Goal: Information Seeking & Learning: Learn about a topic

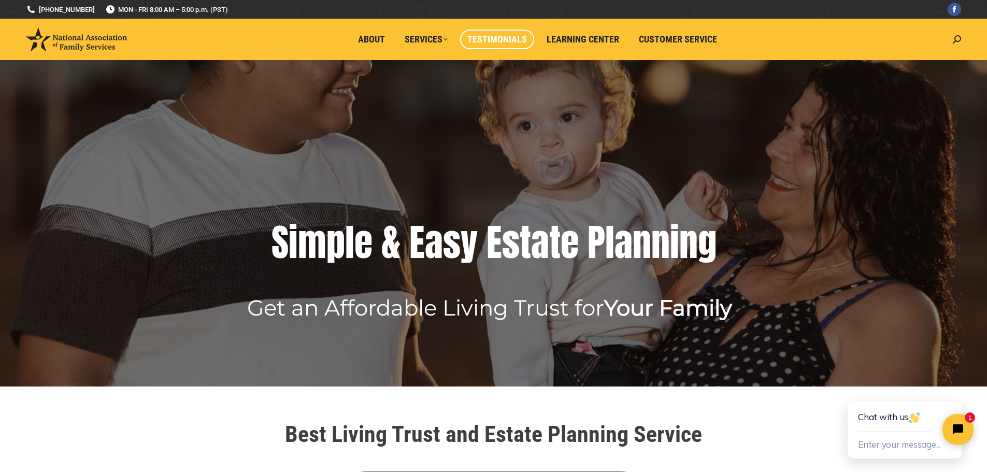
click at [483, 41] on span "Testimonials" at bounding box center [497, 39] width 60 height 11
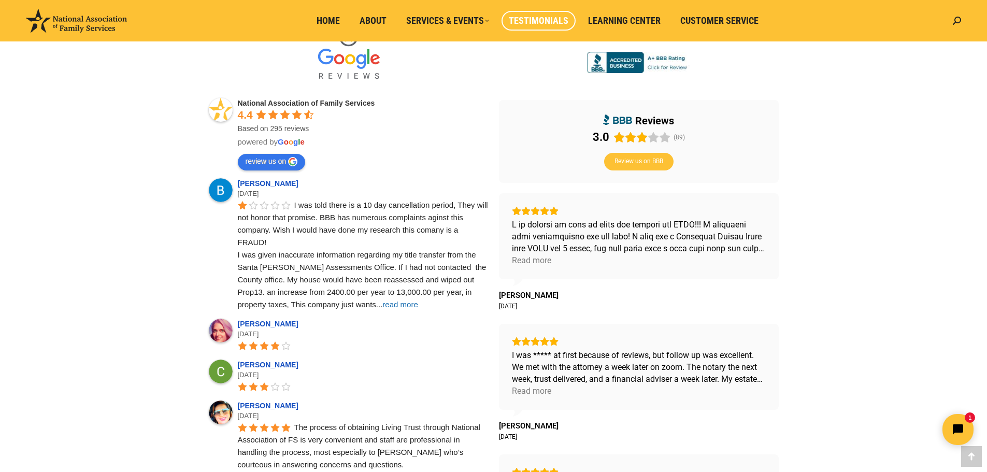
scroll to position [323, 0]
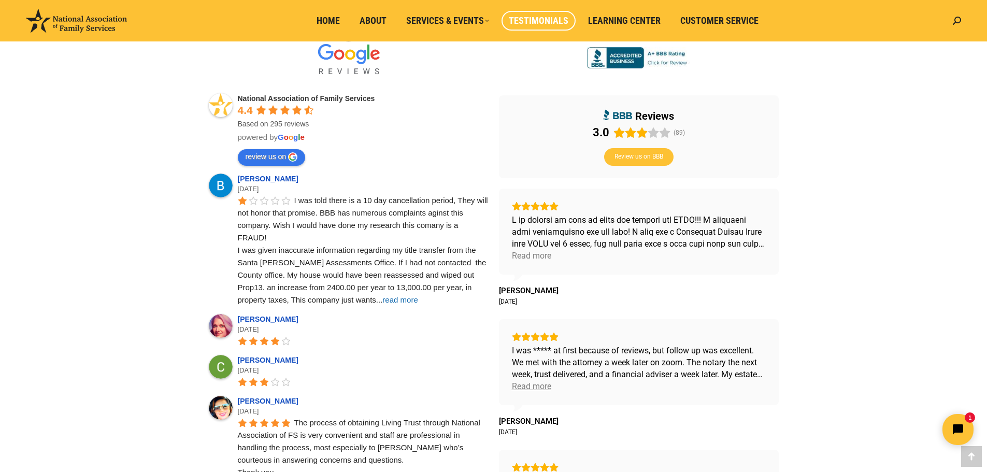
click at [547, 391] on div "Read more" at bounding box center [531, 386] width 39 height 12
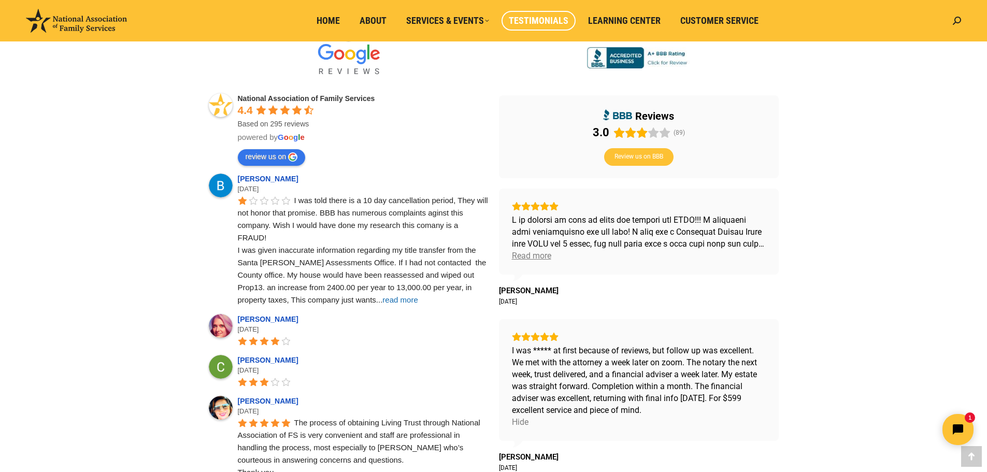
click at [539, 251] on div "Read more" at bounding box center [531, 256] width 39 height 12
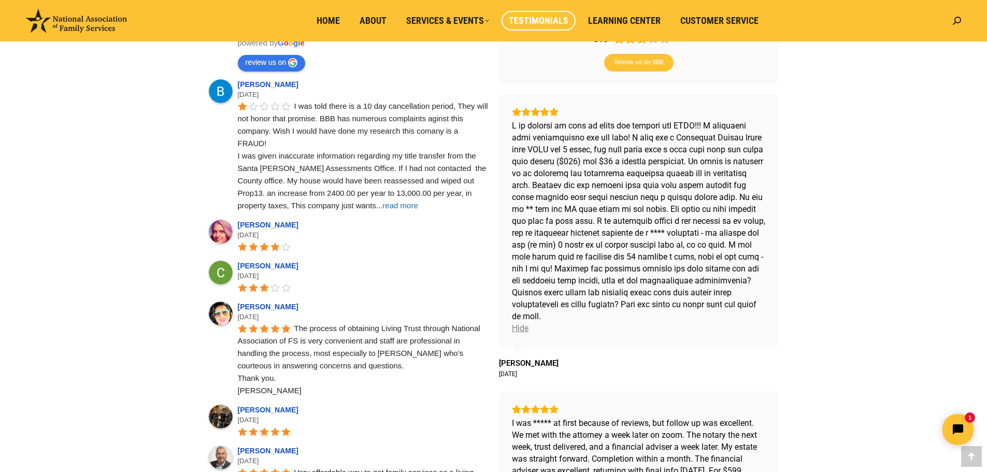
scroll to position [413, 0]
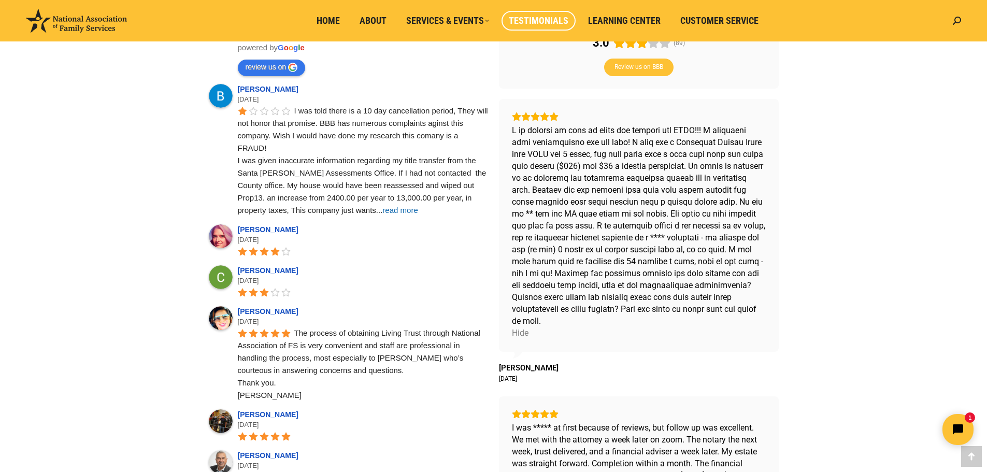
click at [382, 206] on span "read more" at bounding box center [399, 210] width 35 height 9
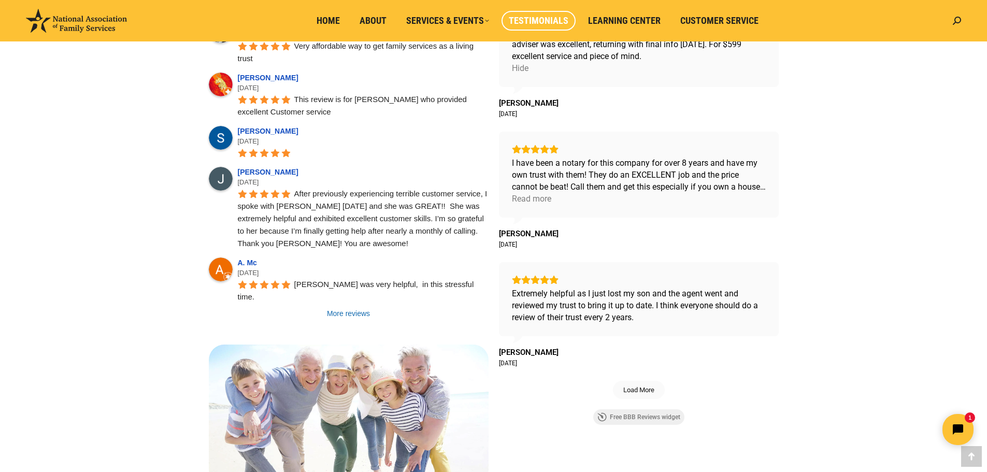
scroll to position [844, 0]
click at [362, 308] on link "More reviews" at bounding box center [349, 313] width 280 height 10
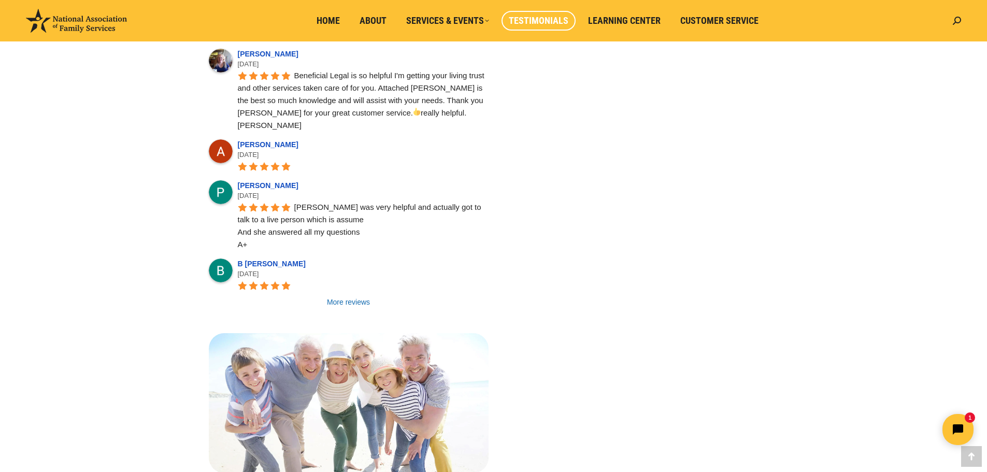
scroll to position [1496, 0]
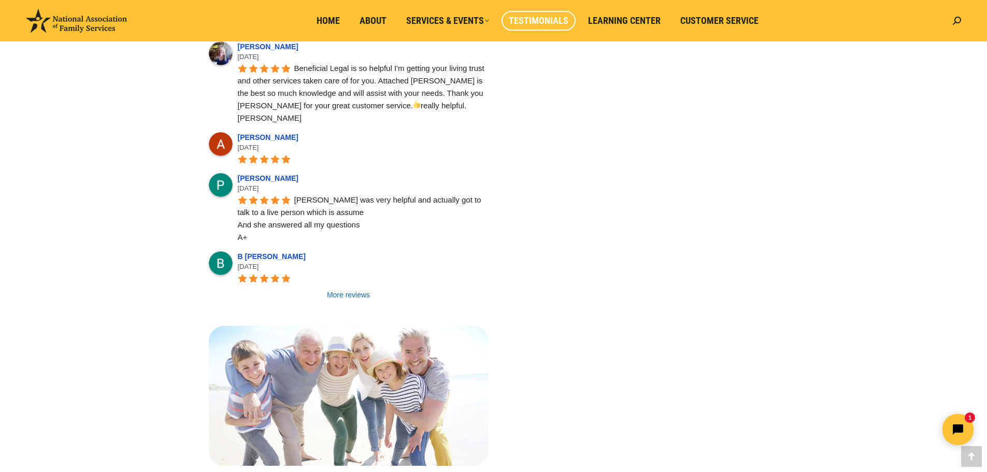
click at [354, 290] on link "More reviews" at bounding box center [349, 295] width 280 height 10
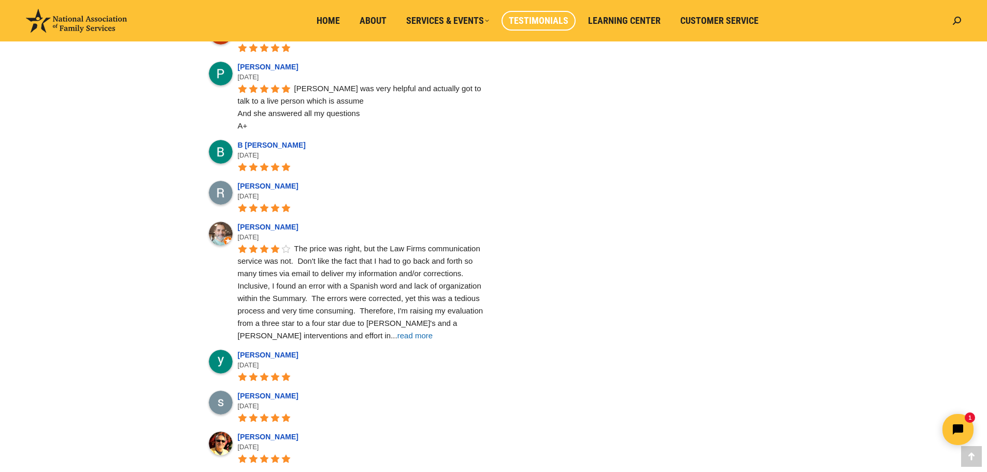
scroll to position [1611, 0]
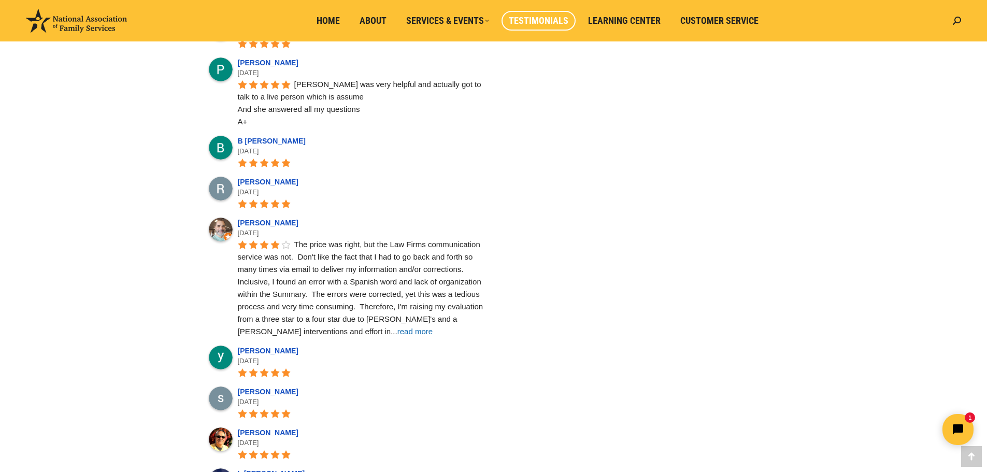
click at [397, 327] on span "read more" at bounding box center [414, 331] width 35 height 9
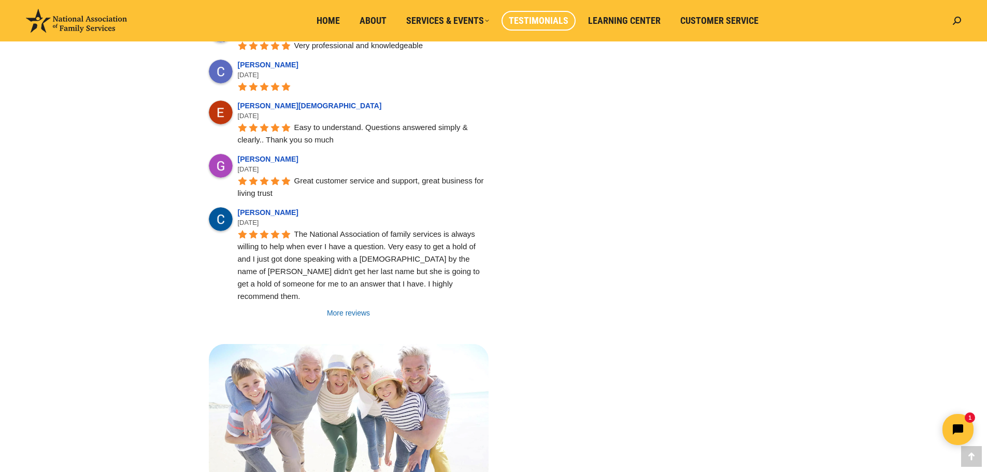
scroll to position [2189, 0]
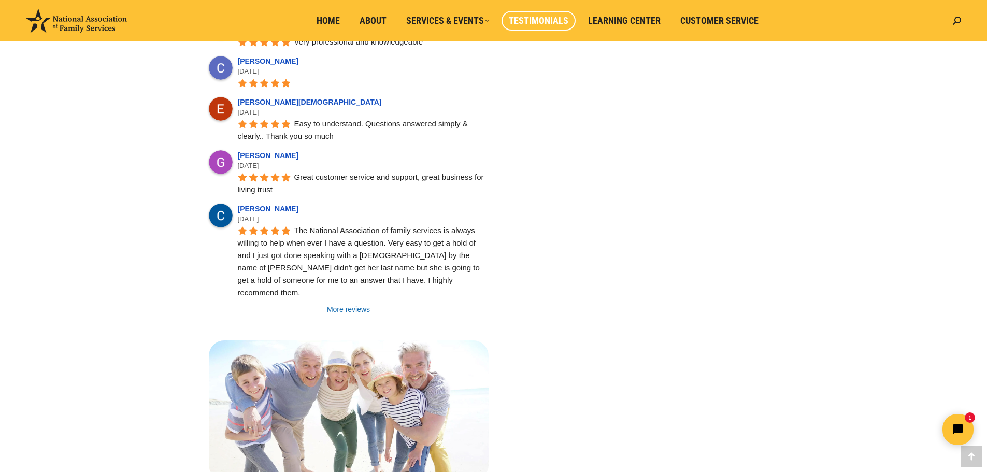
click at [357, 304] on link "More reviews" at bounding box center [349, 309] width 280 height 10
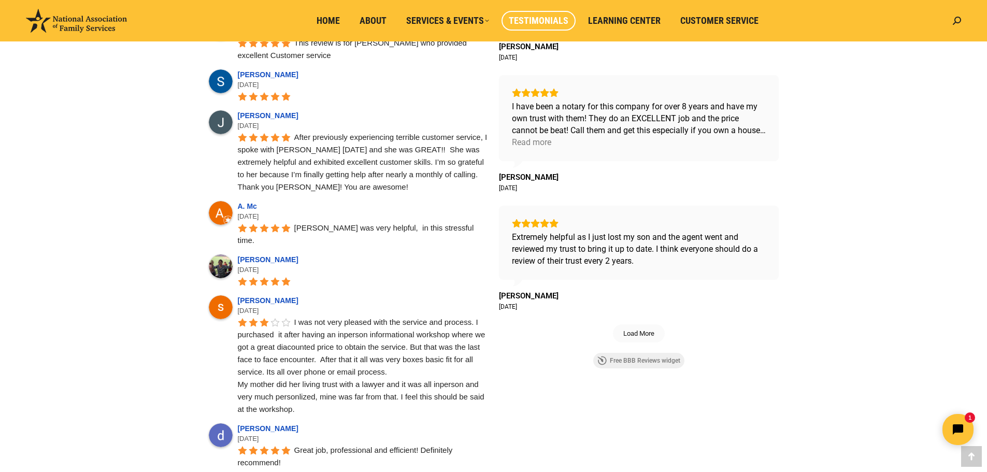
scroll to position [904, 0]
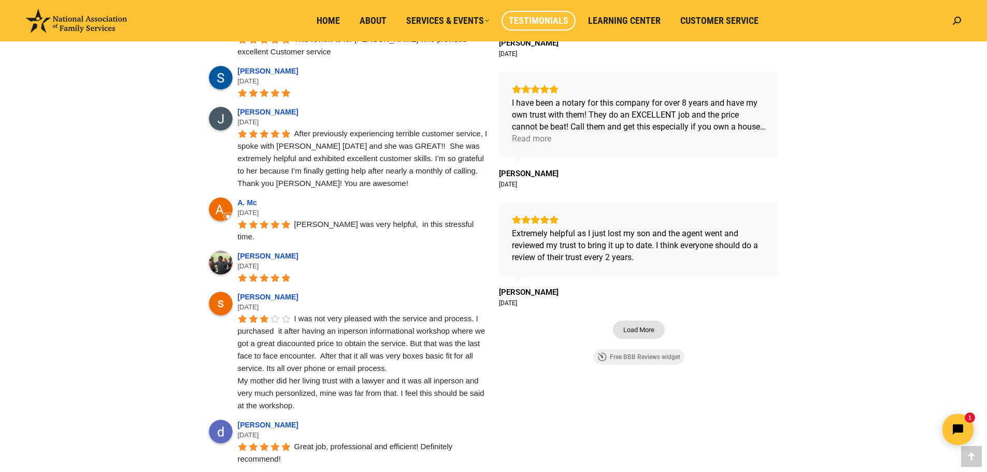
click at [652, 324] on span "Load More" at bounding box center [638, 329] width 51 height 17
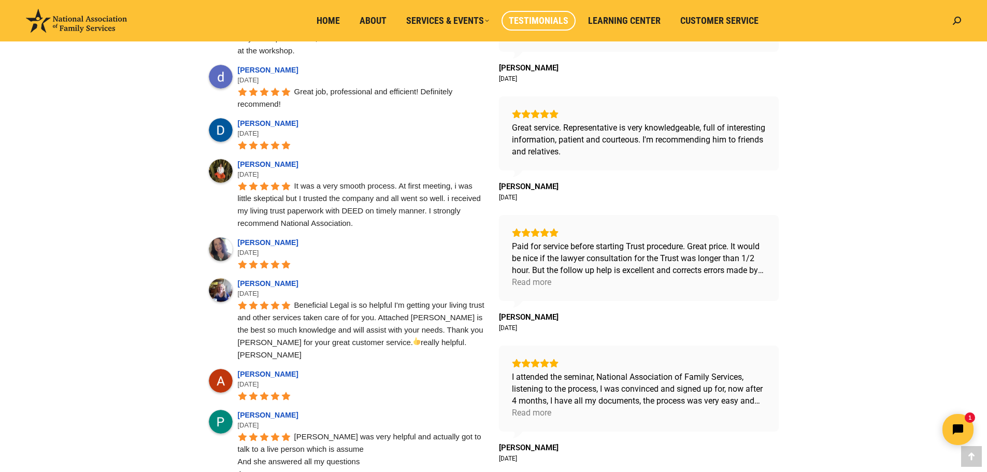
scroll to position [1259, 0]
click at [539, 280] on div "Read more" at bounding box center [531, 282] width 39 height 12
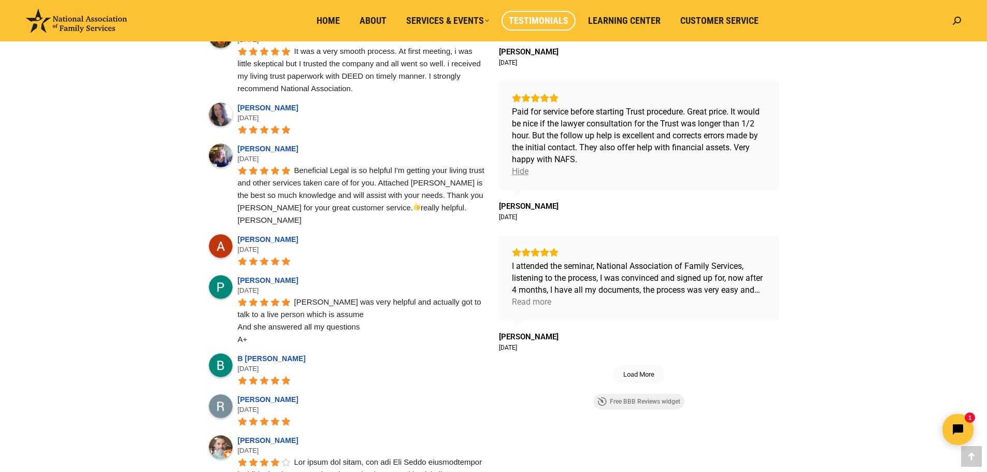
scroll to position [1394, 0]
click at [538, 307] on div "Read more" at bounding box center [531, 301] width 39 height 12
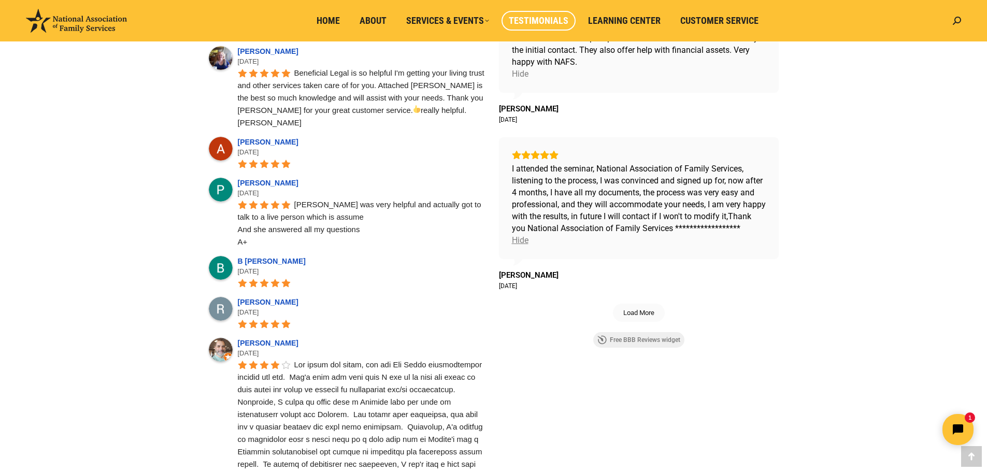
scroll to position [1493, 0]
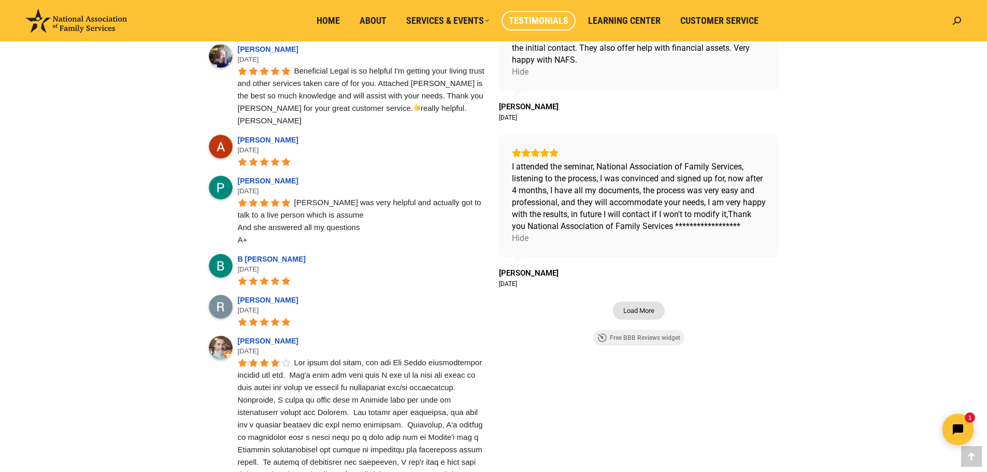
click at [640, 315] on span "Load More" at bounding box center [638, 310] width 31 height 9
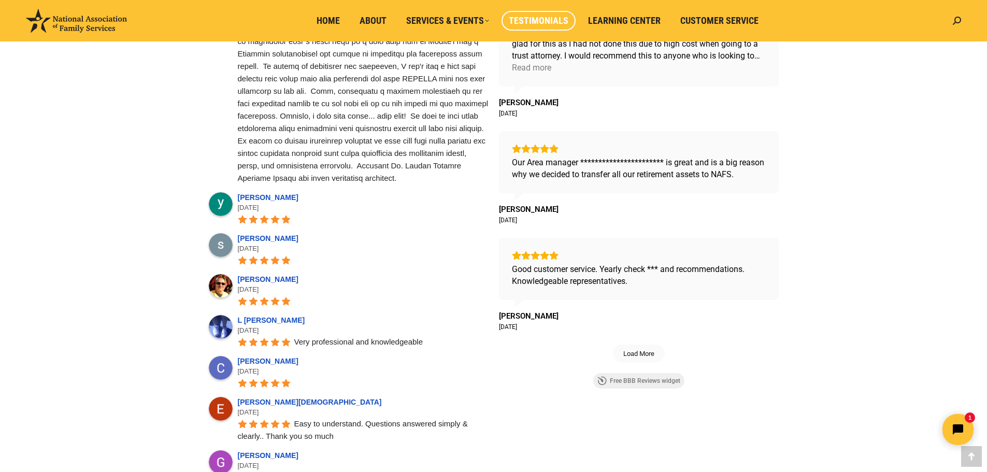
scroll to position [1889, 0]
click at [656, 362] on span "Load More" at bounding box center [638, 353] width 51 height 17
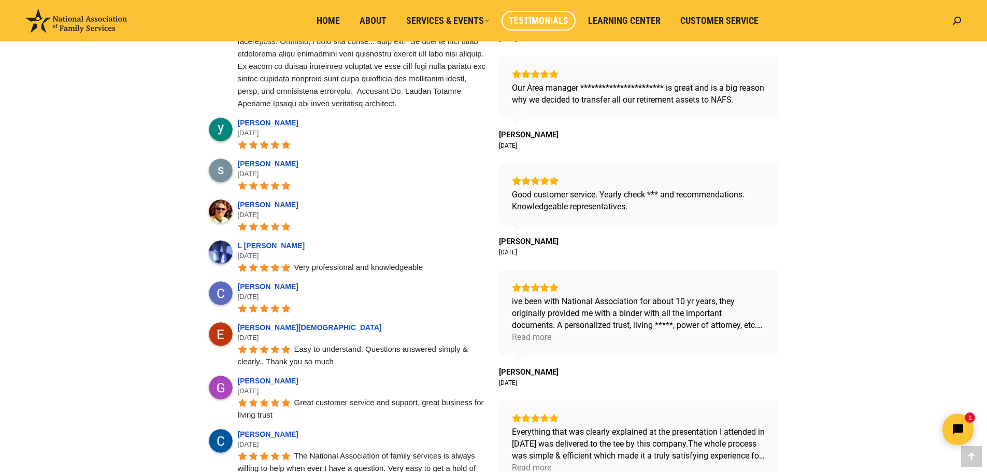
scroll to position [1964, 0]
click at [537, 342] on div "Read more" at bounding box center [531, 337] width 39 height 12
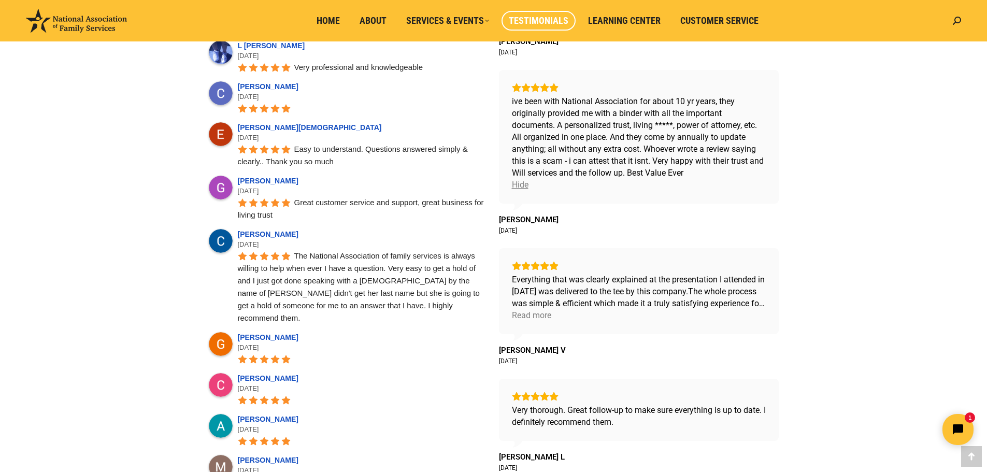
scroll to position [2164, 0]
click at [543, 321] on div "Read more" at bounding box center [531, 315] width 39 height 12
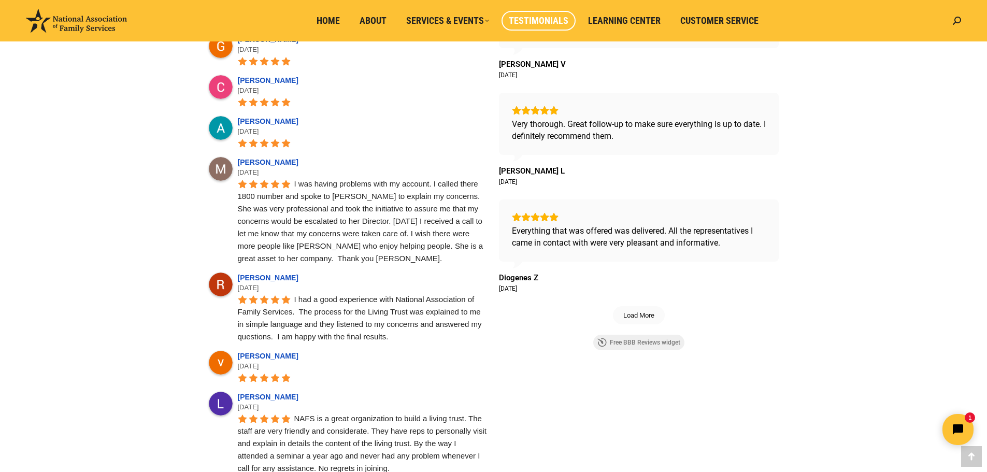
scroll to position [2462, 0]
click at [635, 319] on span "Load More" at bounding box center [638, 314] width 31 height 9
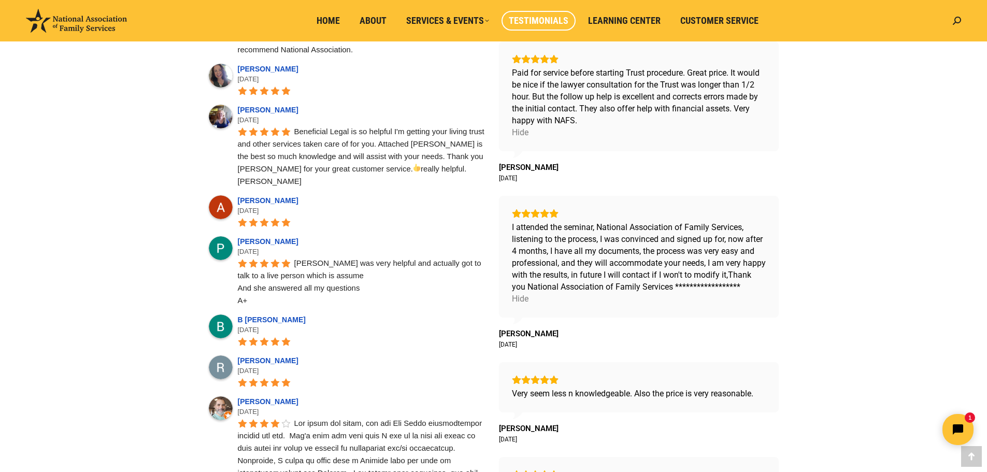
scroll to position [0, 0]
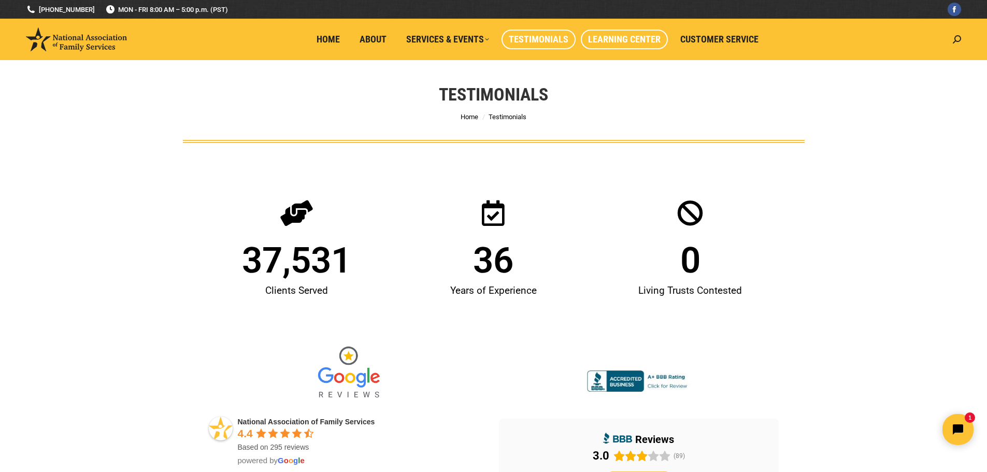
click at [611, 44] on span "Learning Center" at bounding box center [624, 39] width 73 height 11
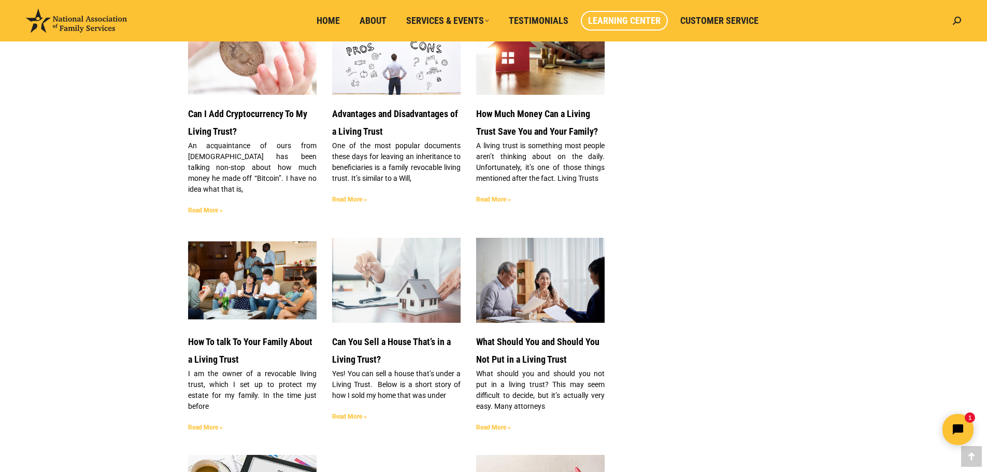
scroll to position [1042, 0]
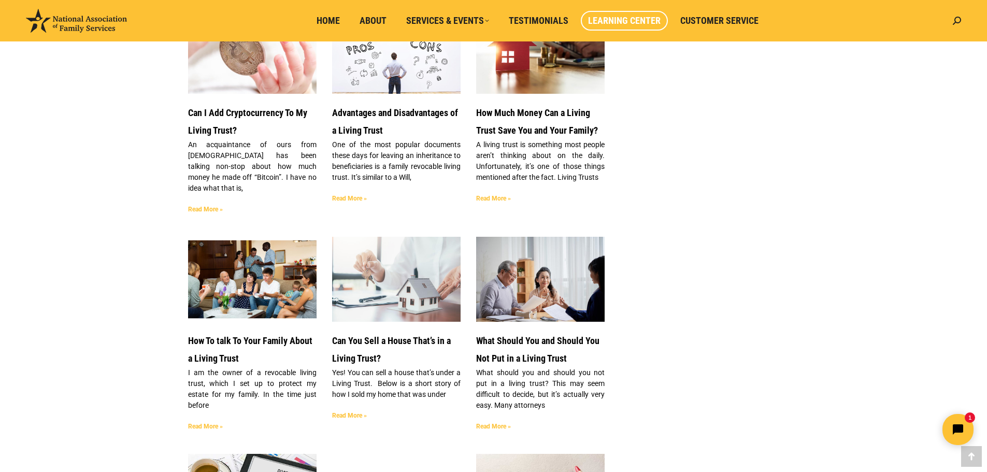
click at [352, 412] on link "Read More »" at bounding box center [349, 415] width 35 height 7
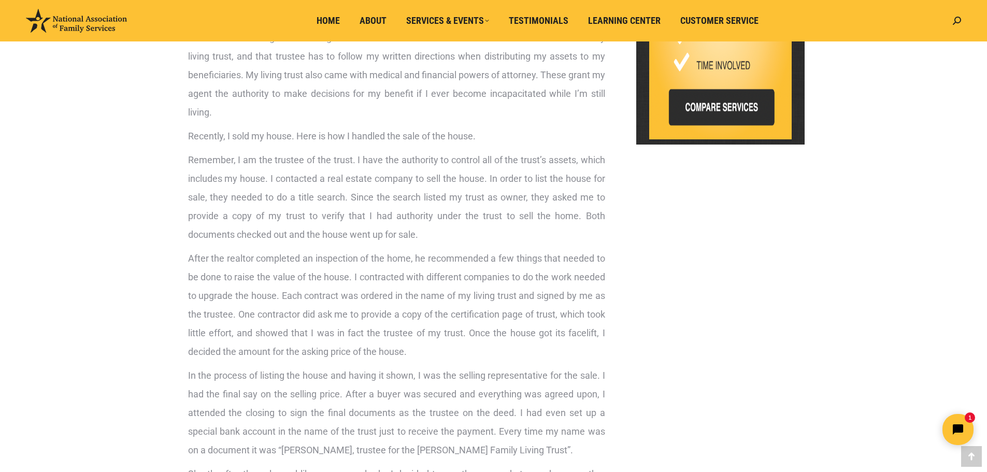
scroll to position [693, 0]
